Goal: Task Accomplishment & Management: Complete application form

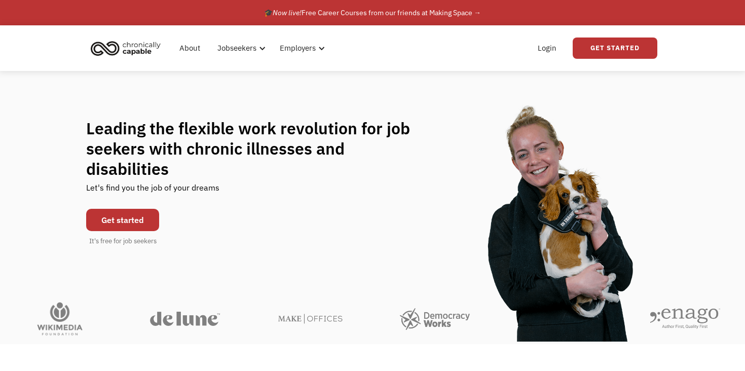
click at [132, 209] on link "Get started" at bounding box center [122, 220] width 73 height 22
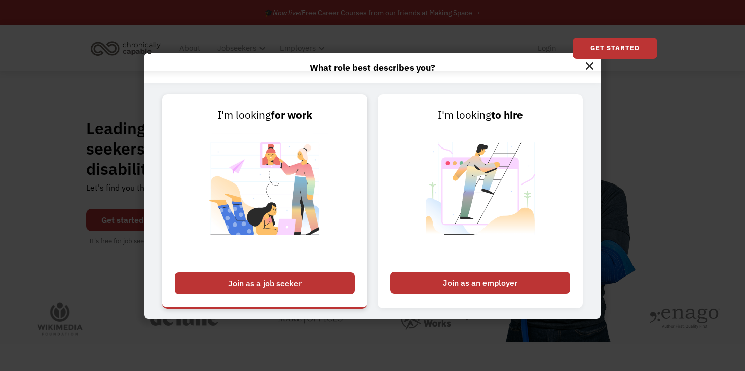
click at [277, 290] on div "Join as a job seeker" at bounding box center [265, 283] width 180 height 22
